Goal: Information Seeking & Learning: Learn about a topic

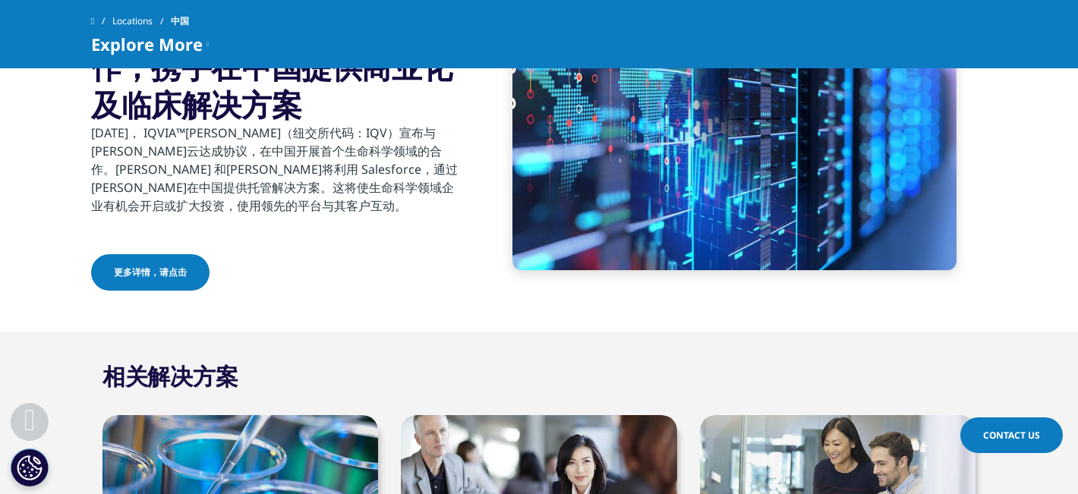
scroll to position [851, 0]
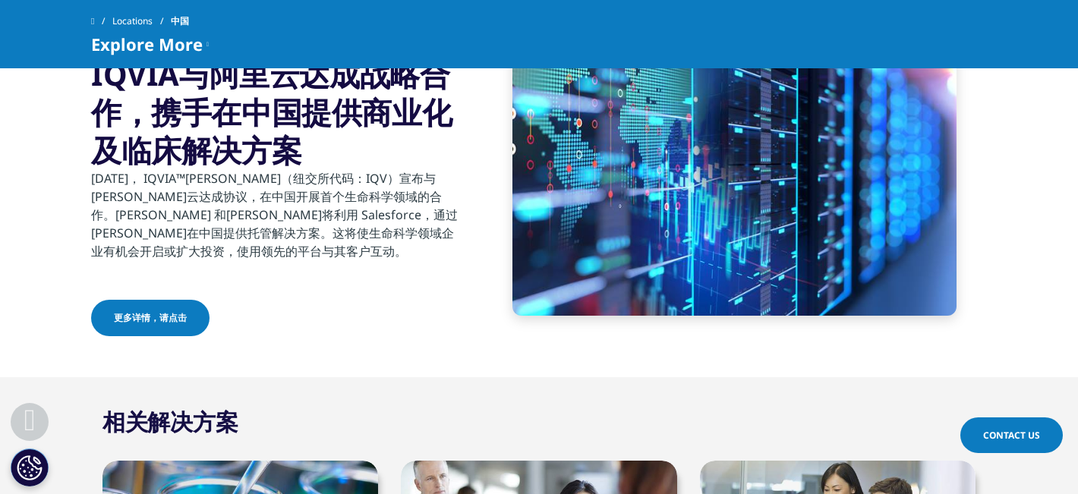
click at [141, 317] on span "更多详情，请点击" at bounding box center [150, 318] width 73 height 14
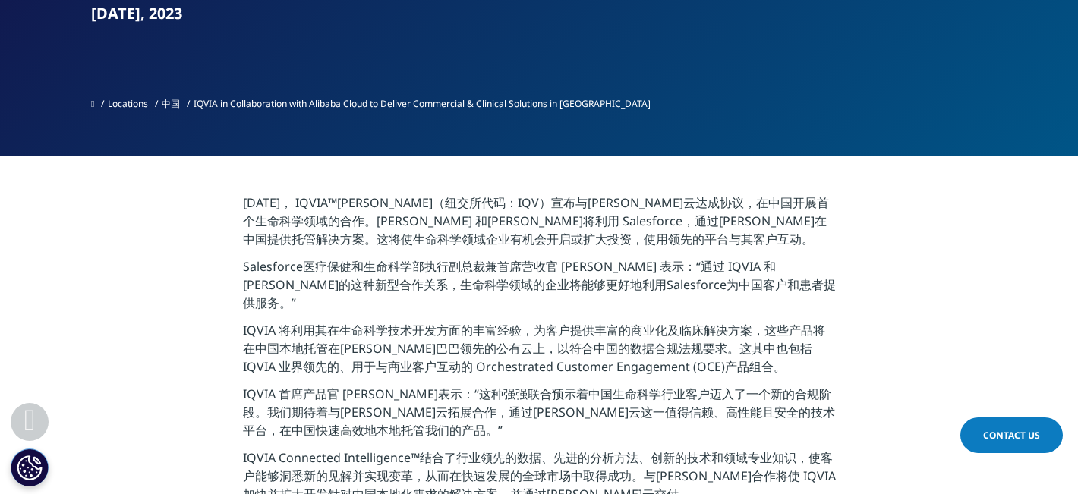
scroll to position [349, 0]
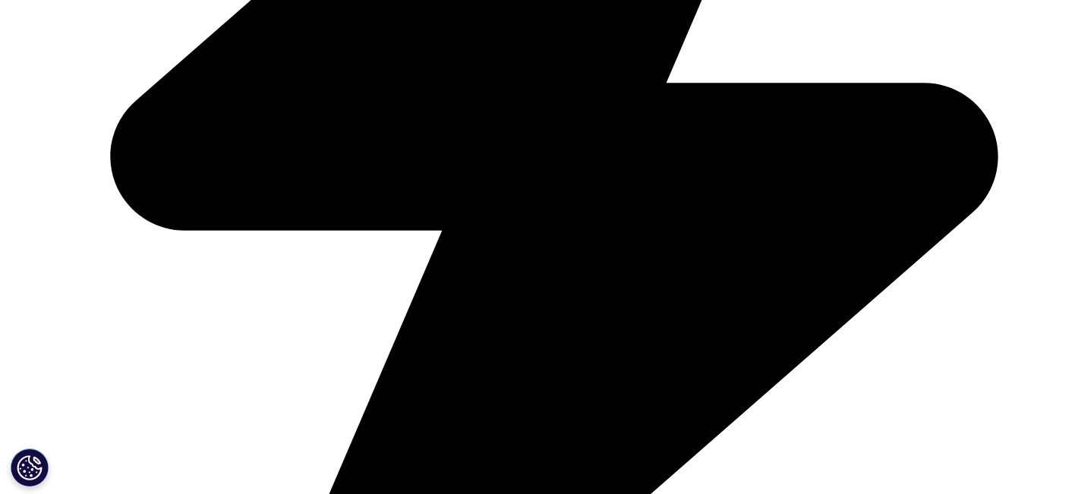
scroll to position [1219, 0]
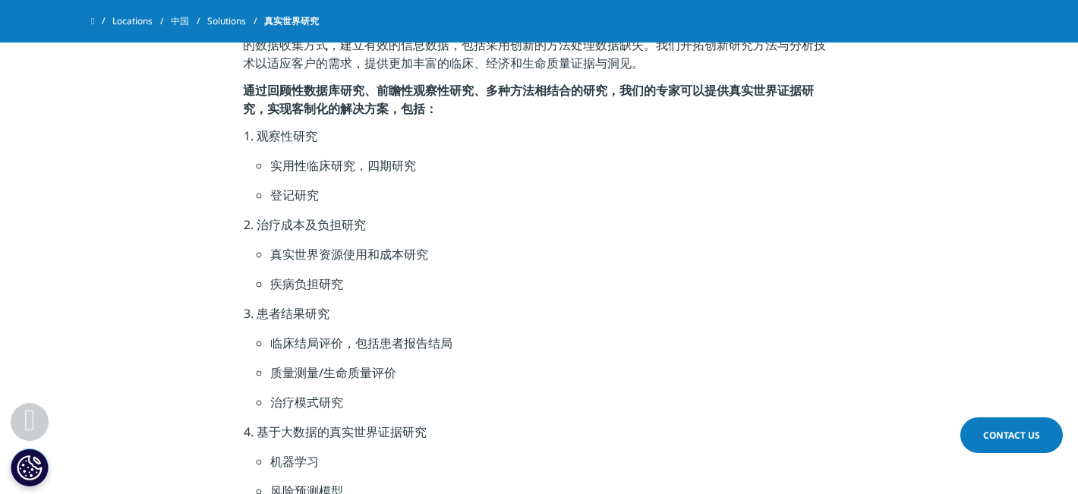
scroll to position [774, 0]
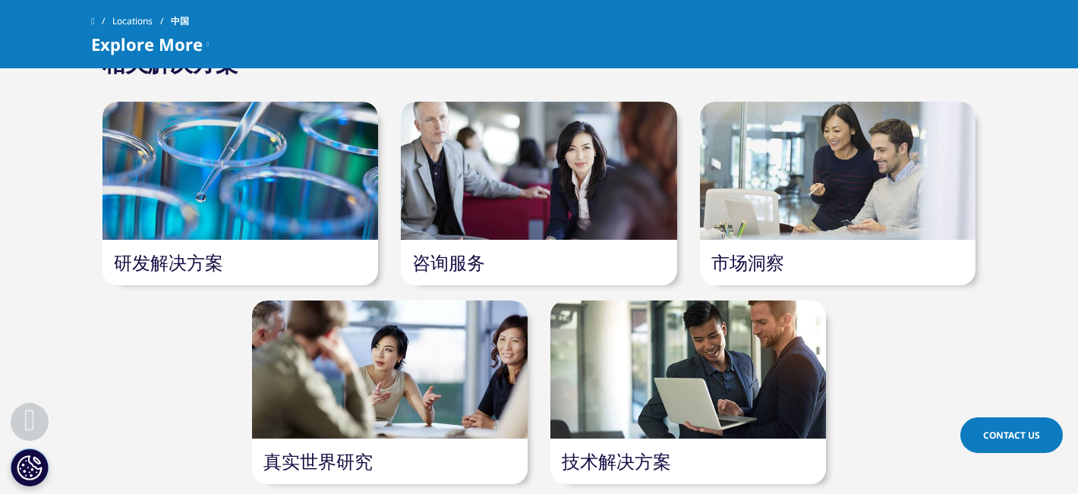
click at [751, 228] on div at bounding box center [838, 171] width 276 height 138
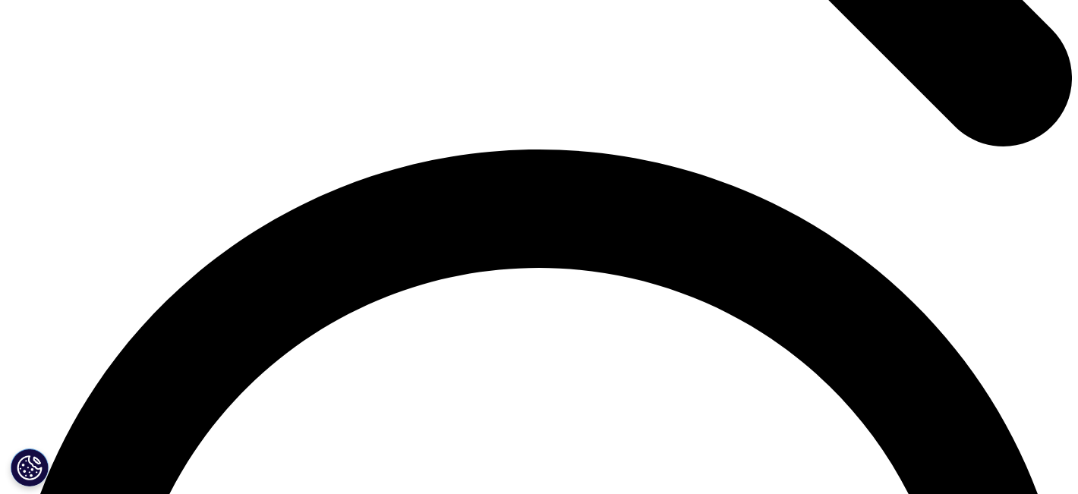
scroll to position [2067, 0]
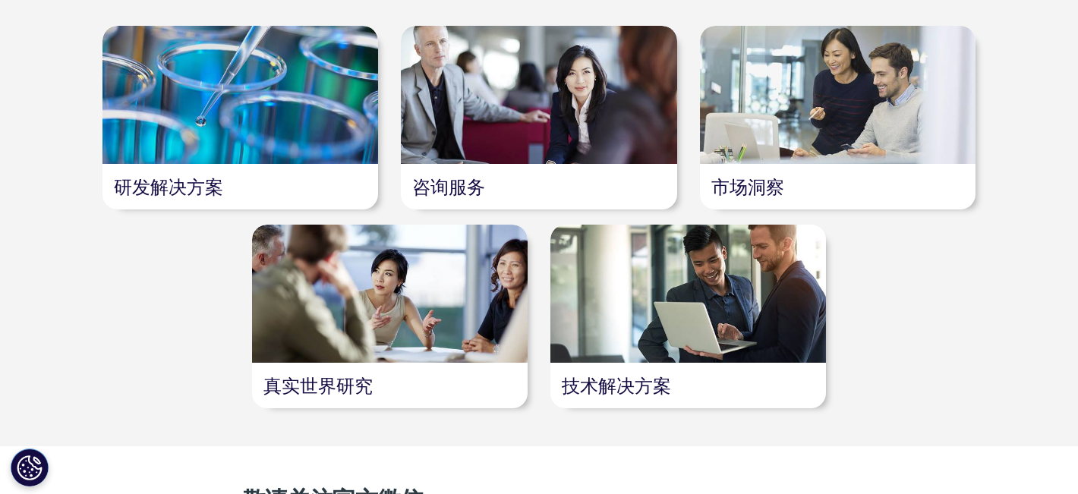
click at [484, 152] on div at bounding box center [539, 95] width 276 height 138
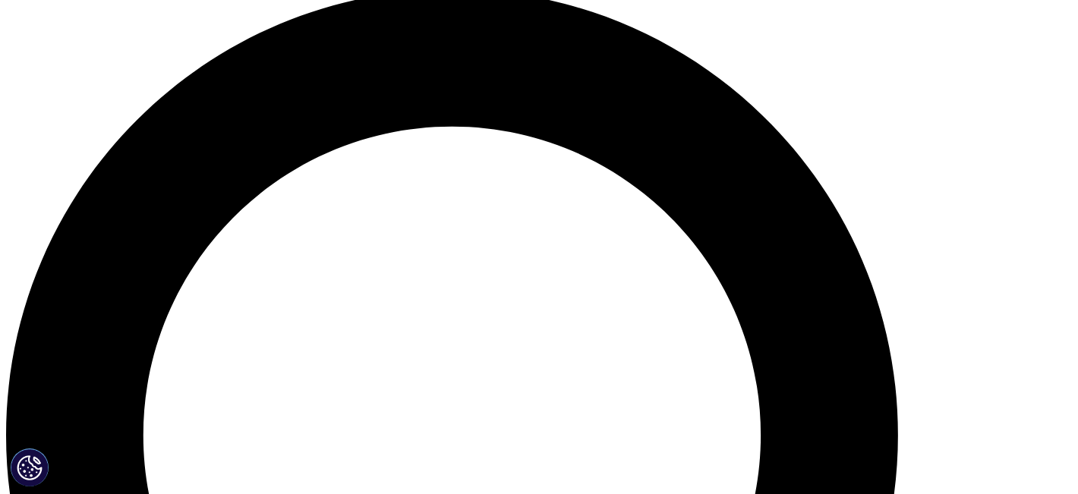
scroll to position [1097, 0]
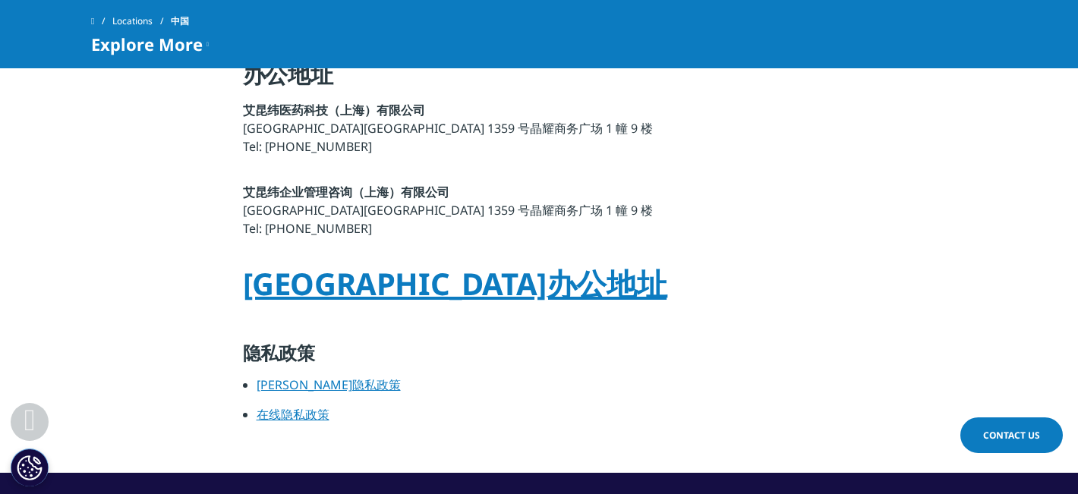
scroll to position [1851, 0]
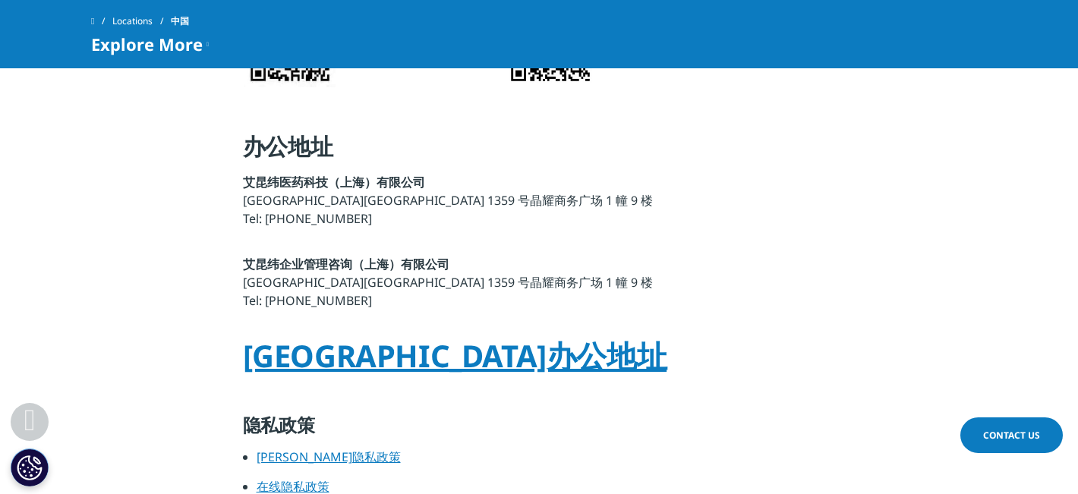
click at [471, 346] on link "更多大中华区办公地址" at bounding box center [455, 356] width 424 height 42
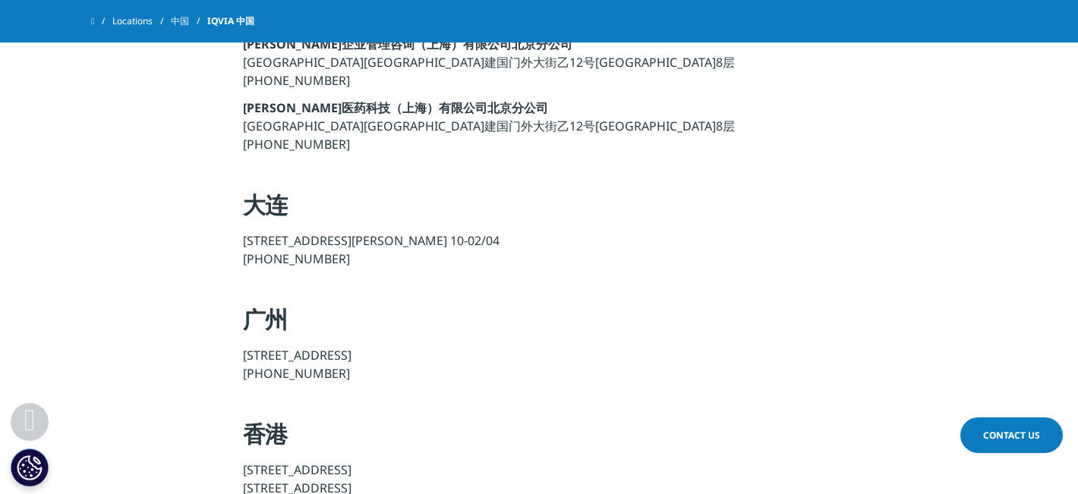
scroll to position [1637, 0]
